Goal: Find specific page/section: Find specific page/section

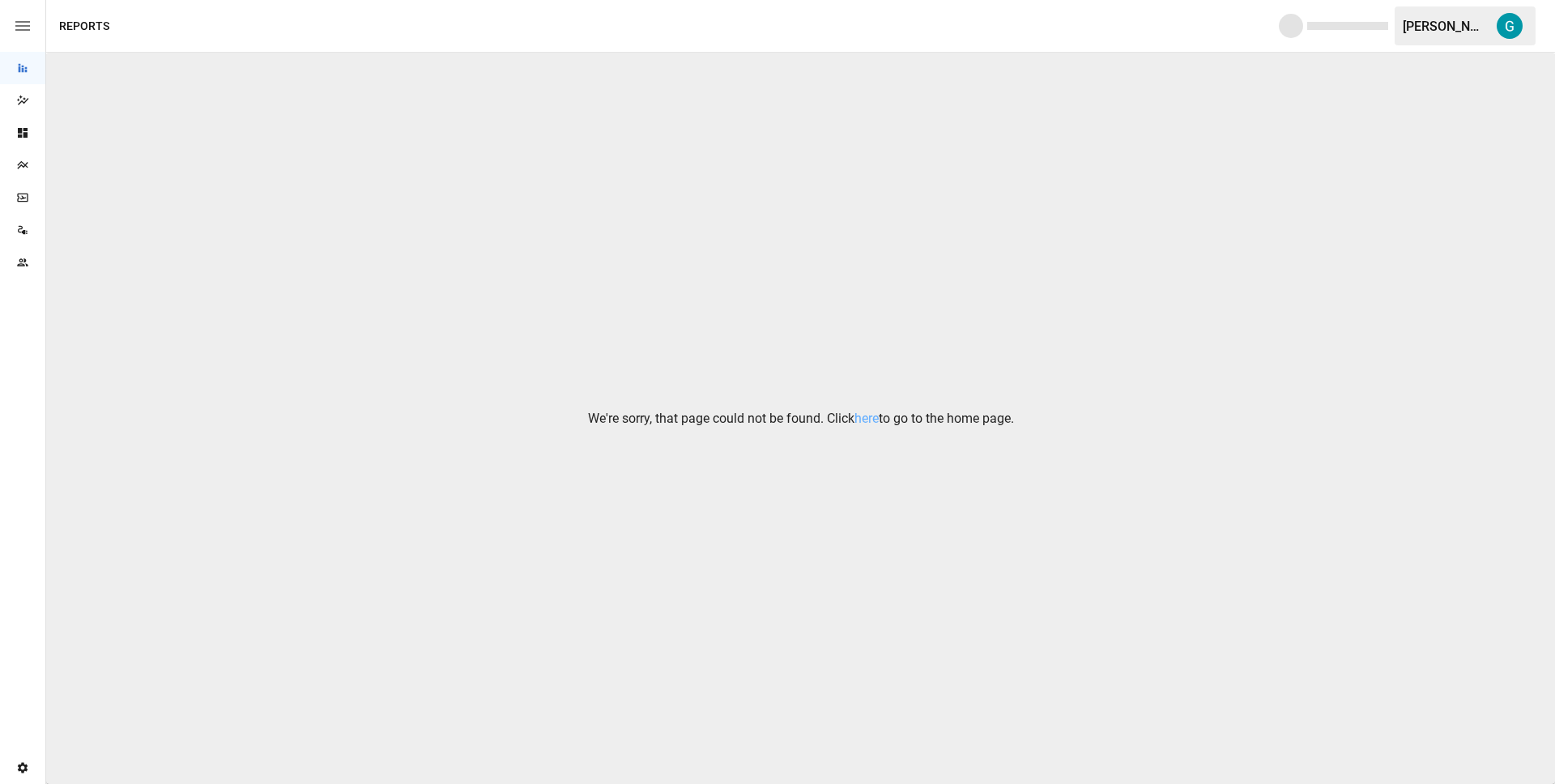
click at [393, 233] on div "We're sorry, that page could not be found. Click here to go to the home page." at bounding box center [801, 418] width 1509 height 732
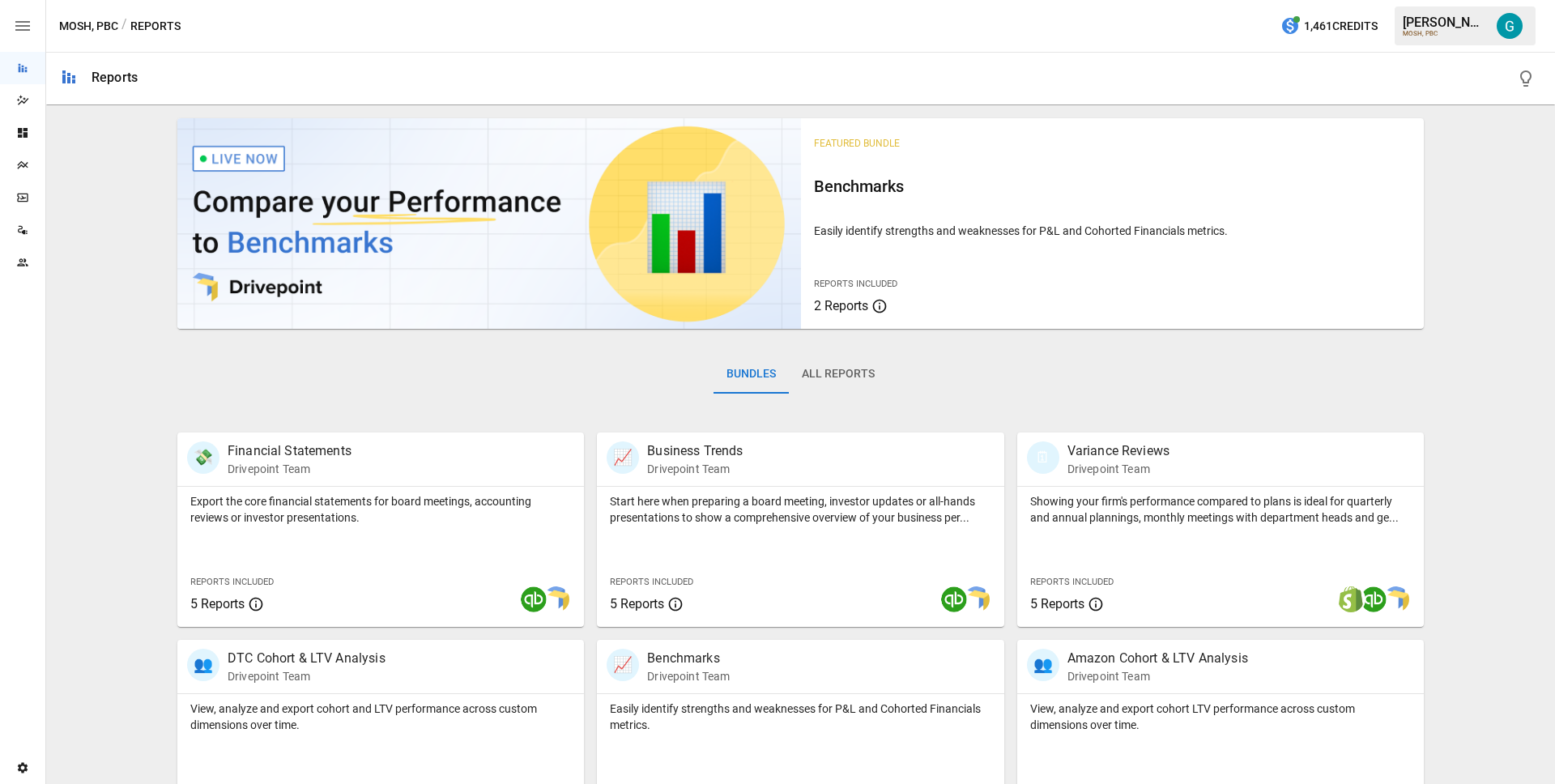
click at [1508, 27] on img "Gavin Acres" at bounding box center [1510, 26] width 26 height 26
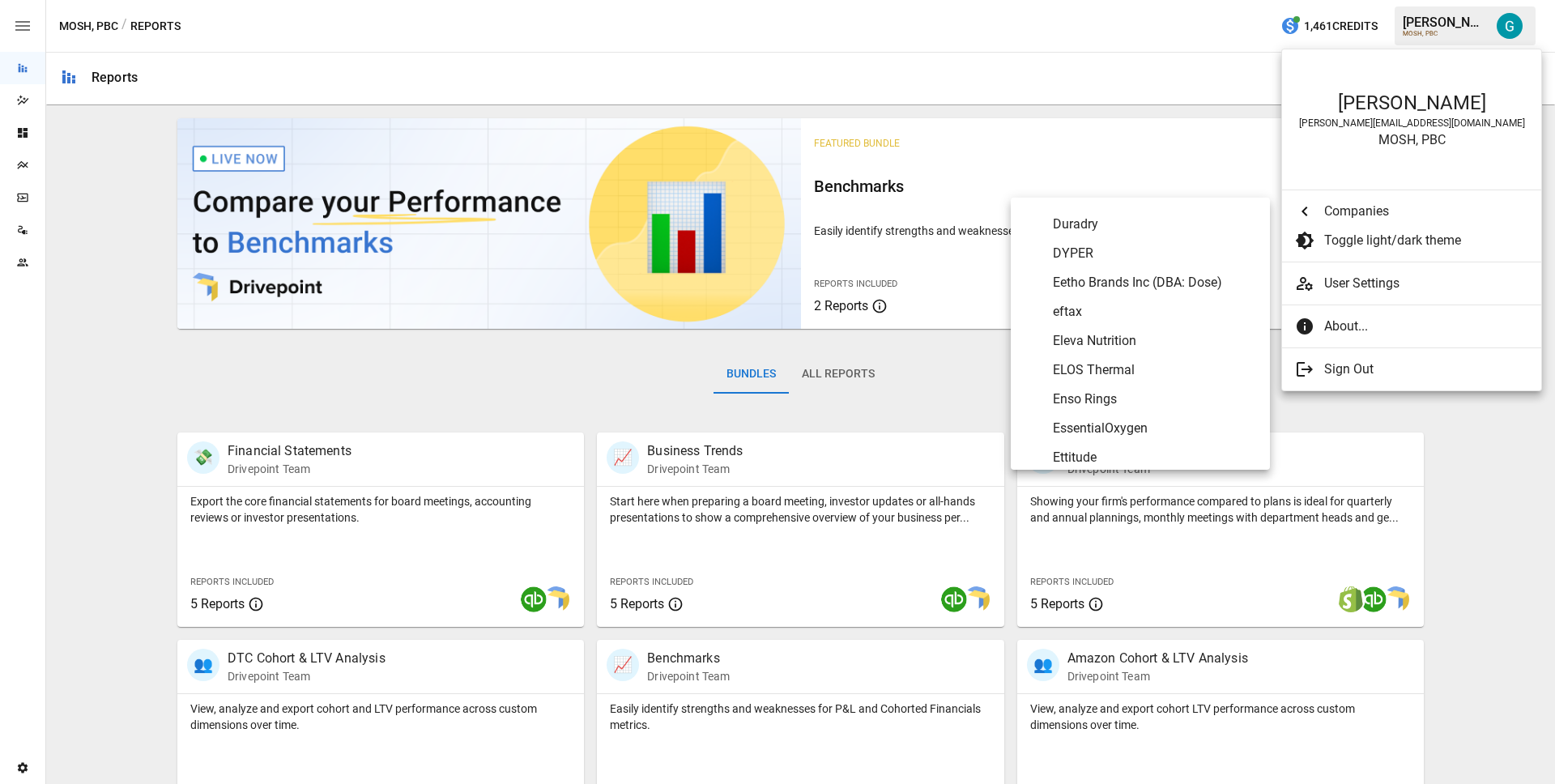
scroll to position [2373, 0]
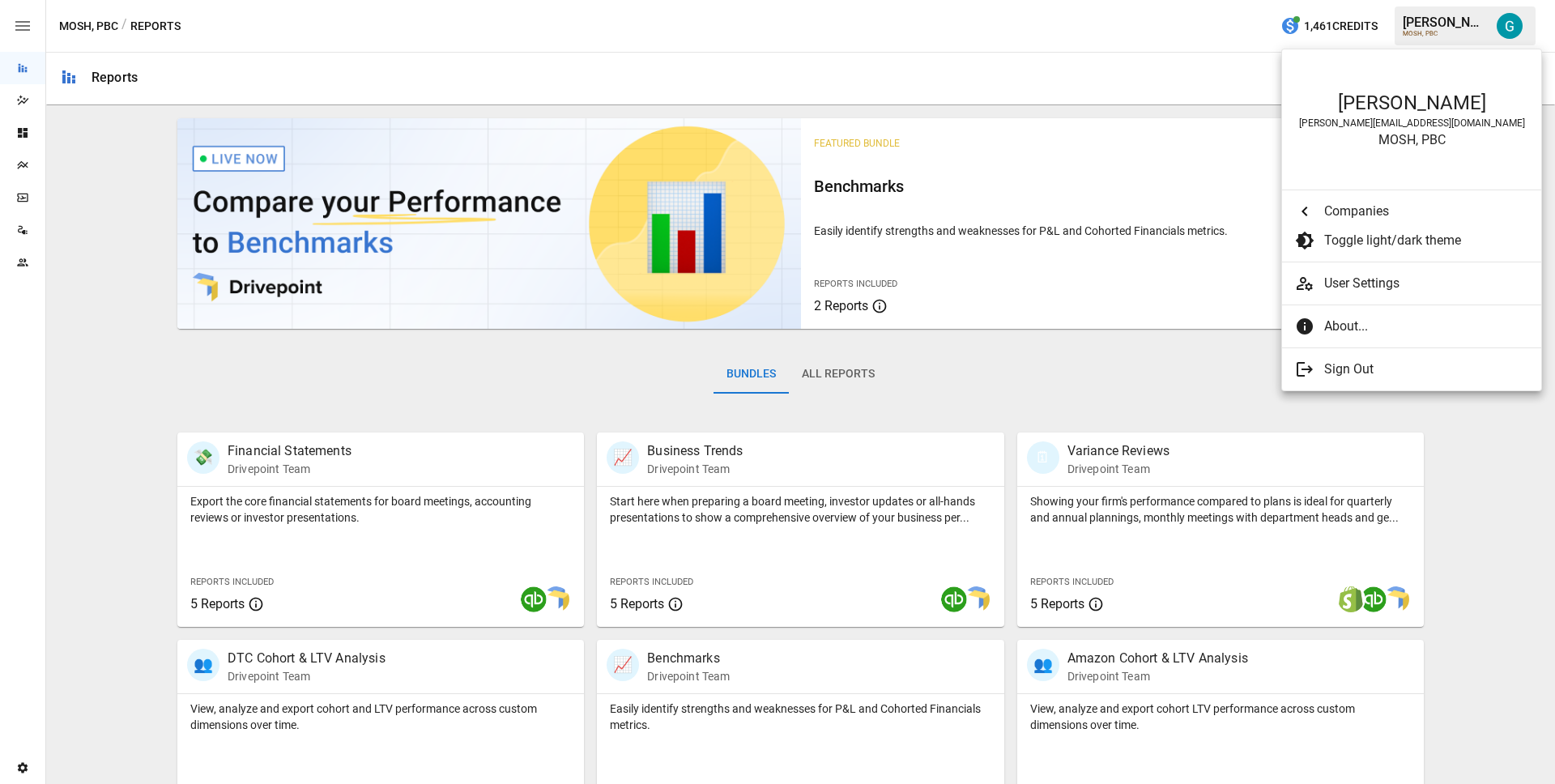
click at [109, 393] on div at bounding box center [777, 392] width 1555 height 784
